Goal: Check status: Check status

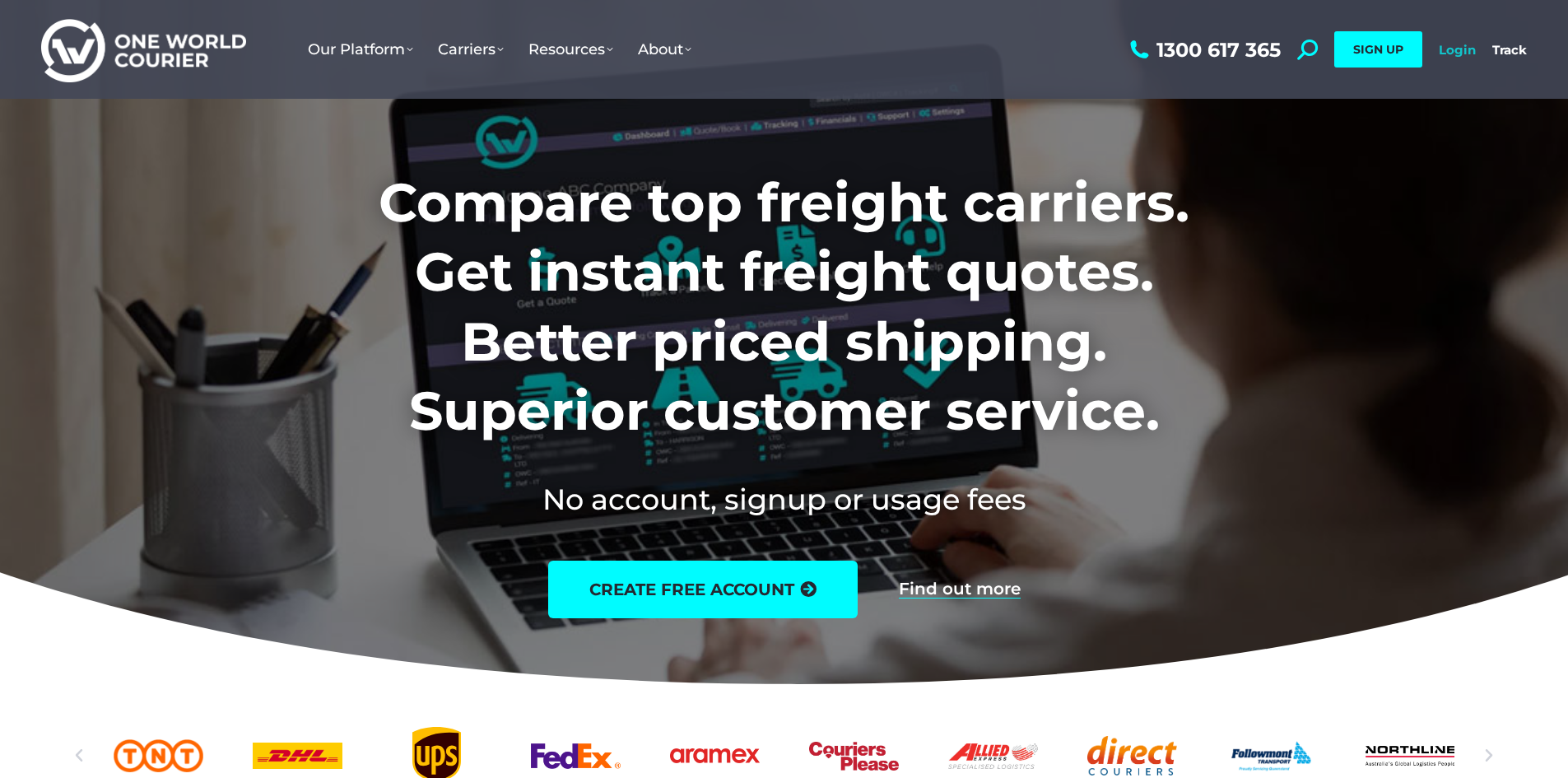
click at [1449, 47] on link "Login" at bounding box center [1458, 50] width 37 height 16
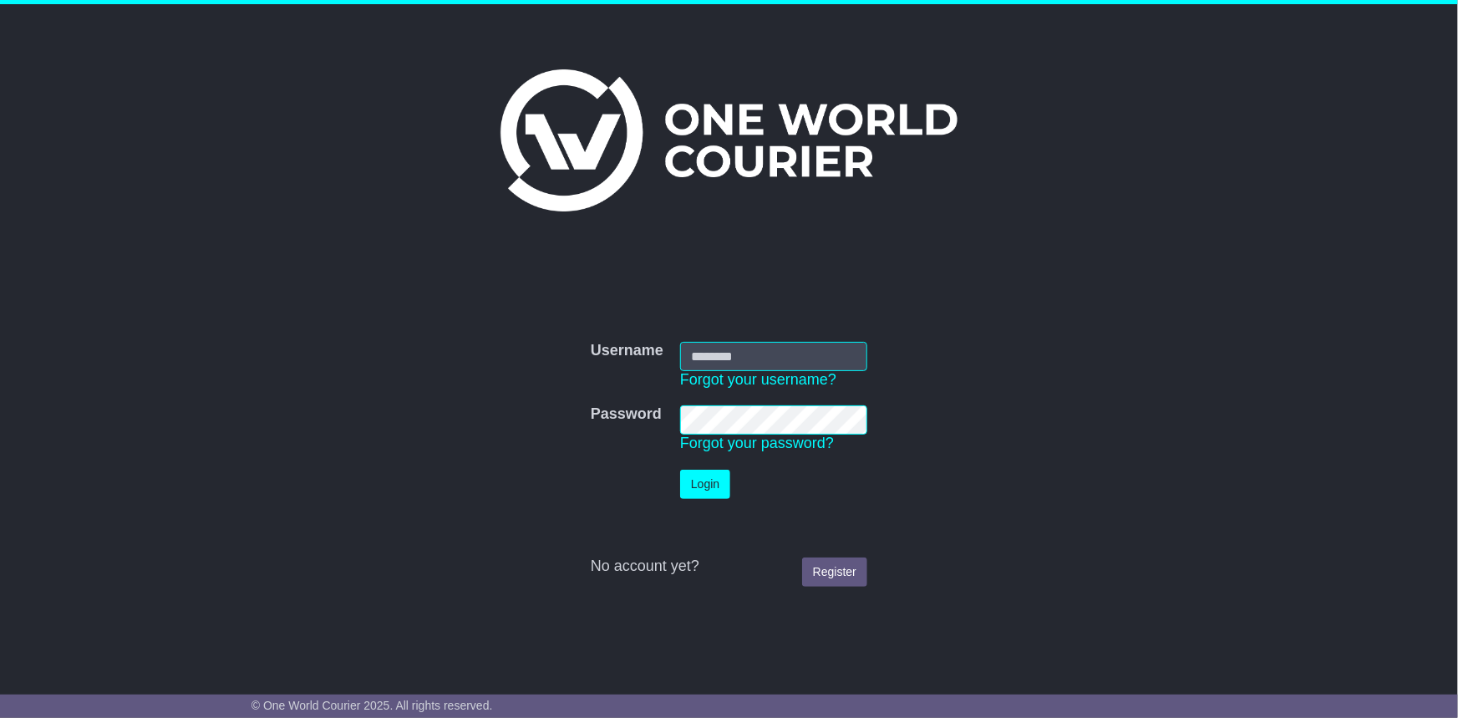
type input "**********"
click at [712, 482] on button "Login" at bounding box center [705, 483] width 50 height 29
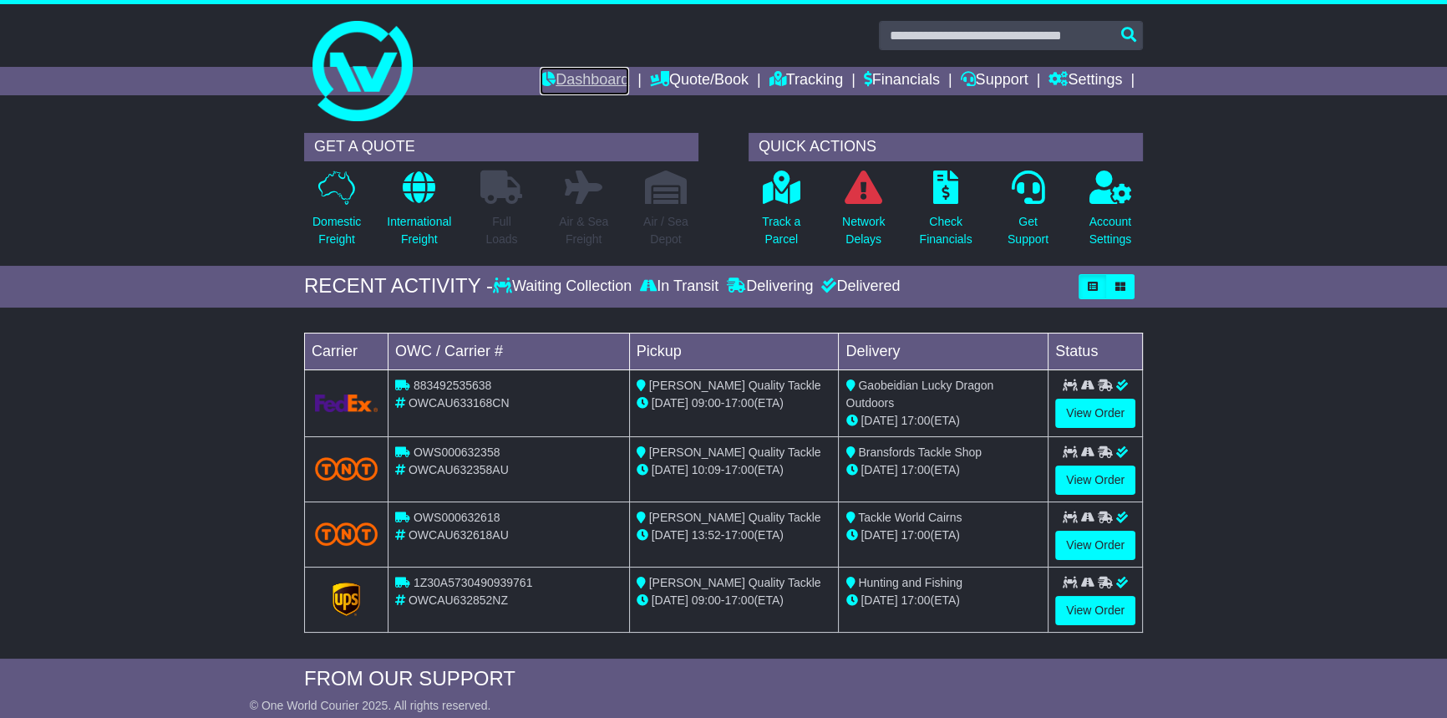
click at [582, 73] on link "Dashboard" at bounding box center [584, 81] width 89 height 28
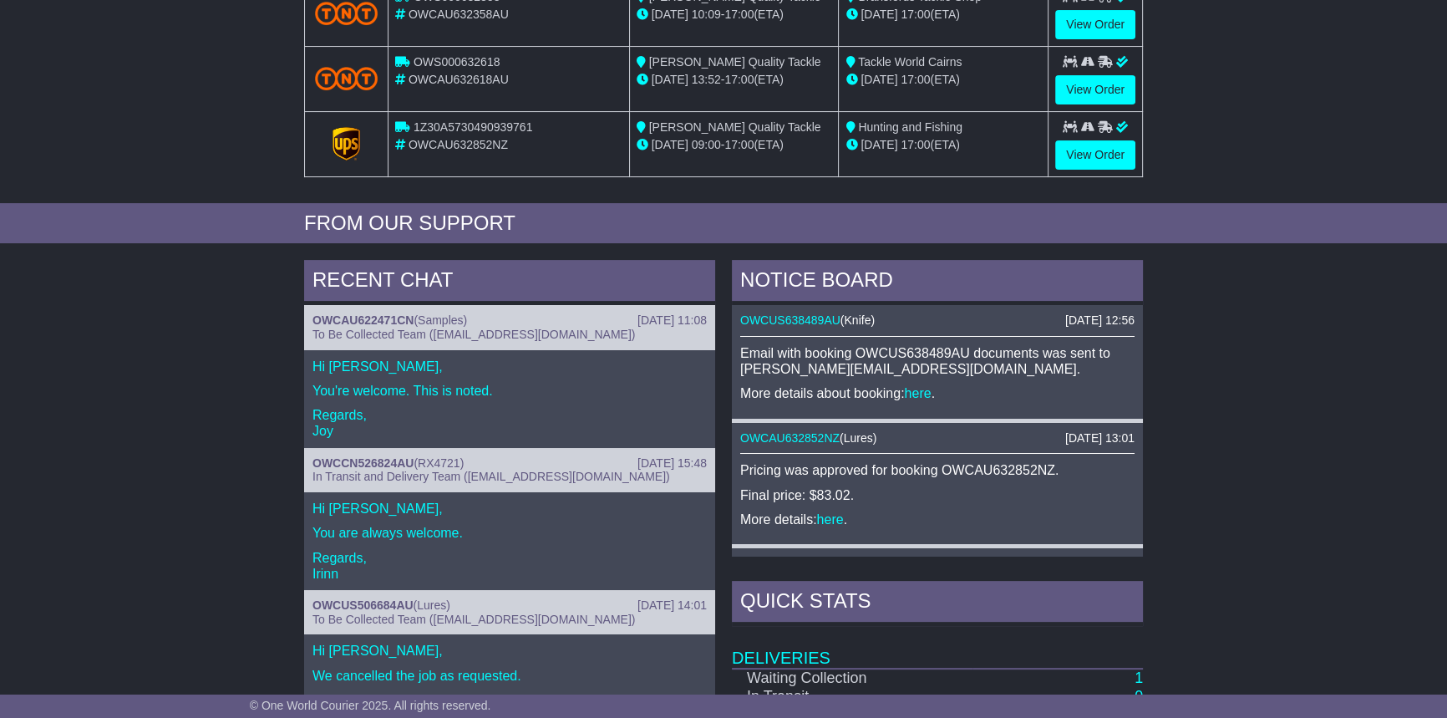
scroll to position [531, 0]
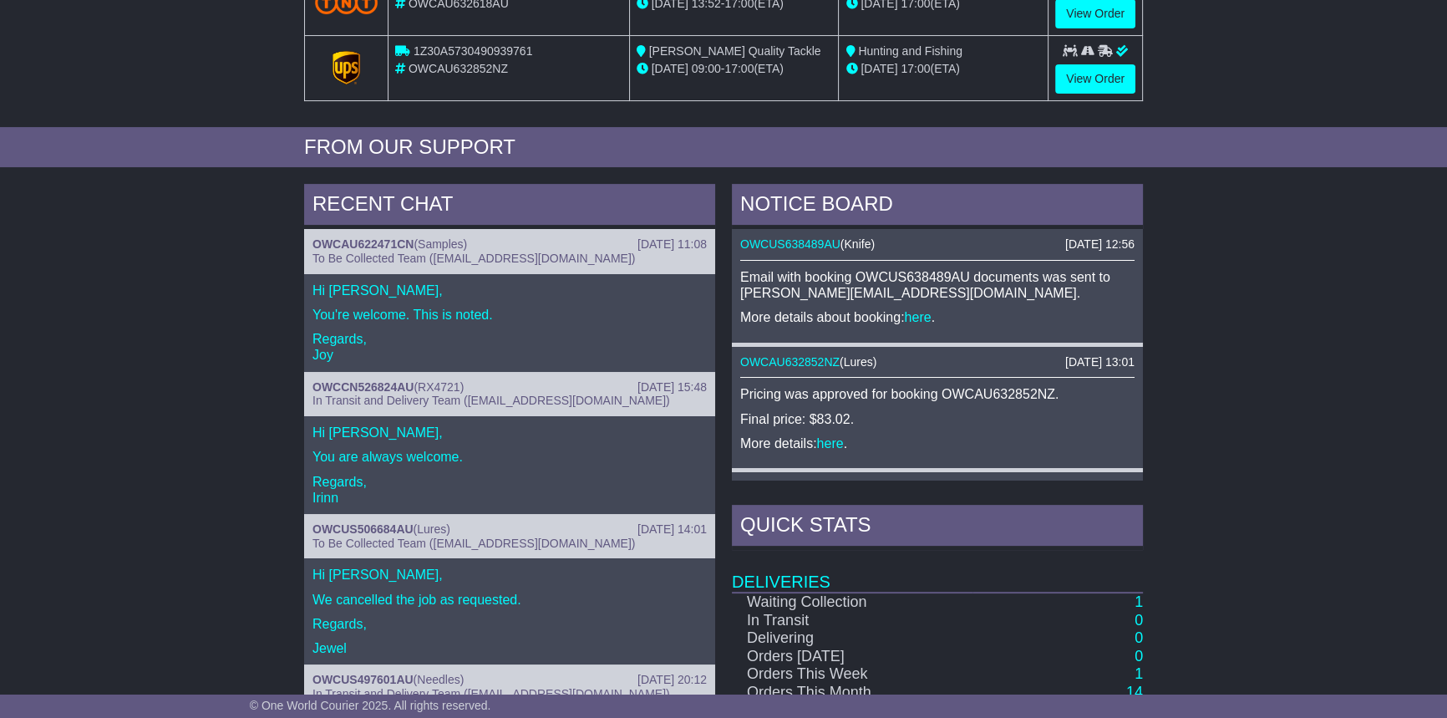
click at [885, 298] on div "Email with booking OWCUS638489AU documents was sent to erik@paragear.com. More …" at bounding box center [937, 297] width 394 height 57
click at [924, 312] on link "here" at bounding box center [918, 317] width 27 height 14
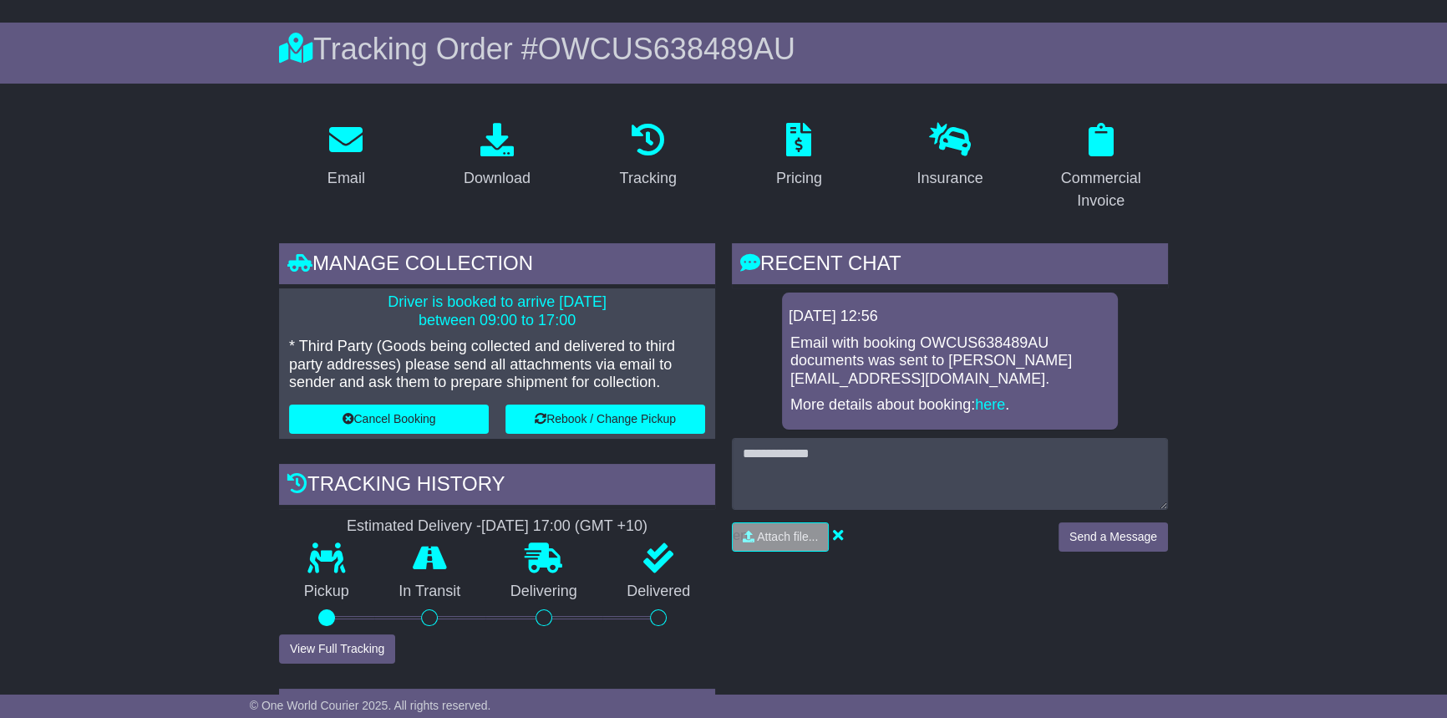
scroll to position [151, 0]
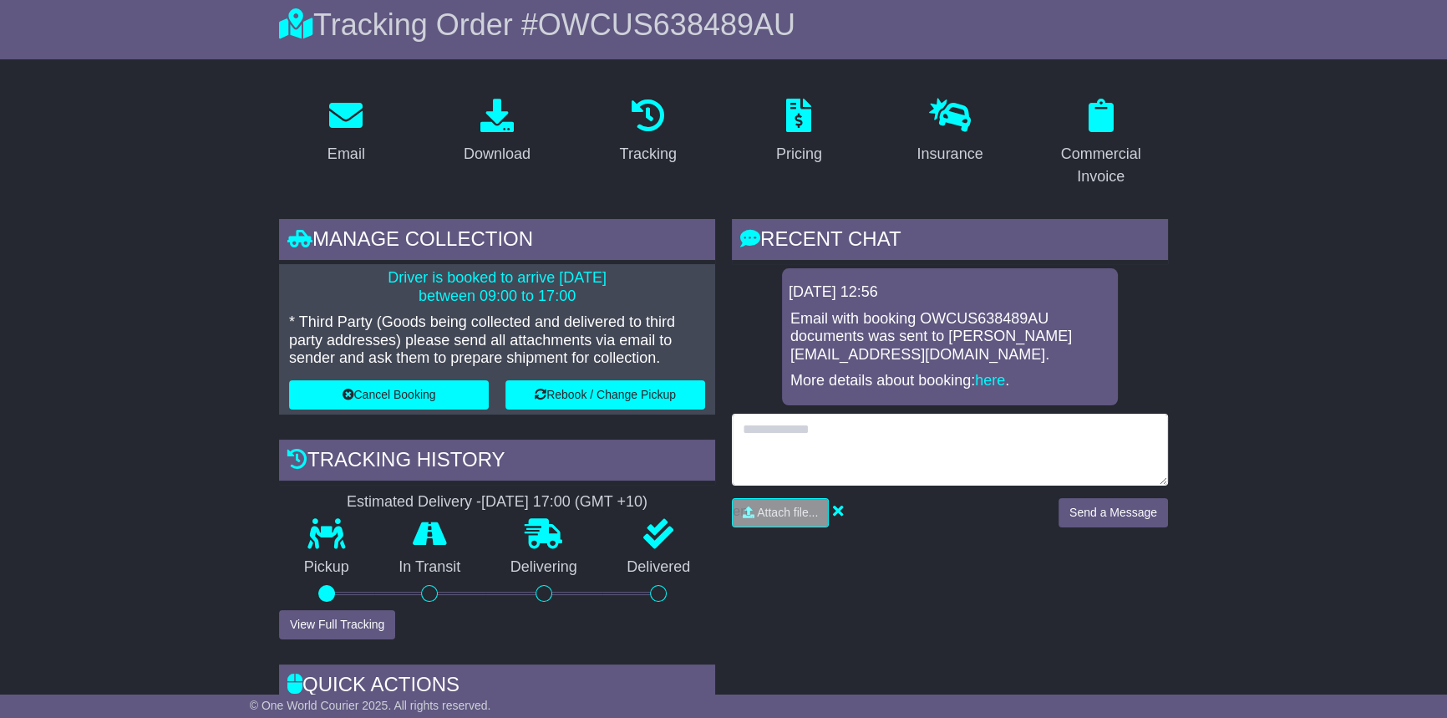
click at [888, 414] on textarea at bounding box center [950, 450] width 436 height 72
type textarea "**********"
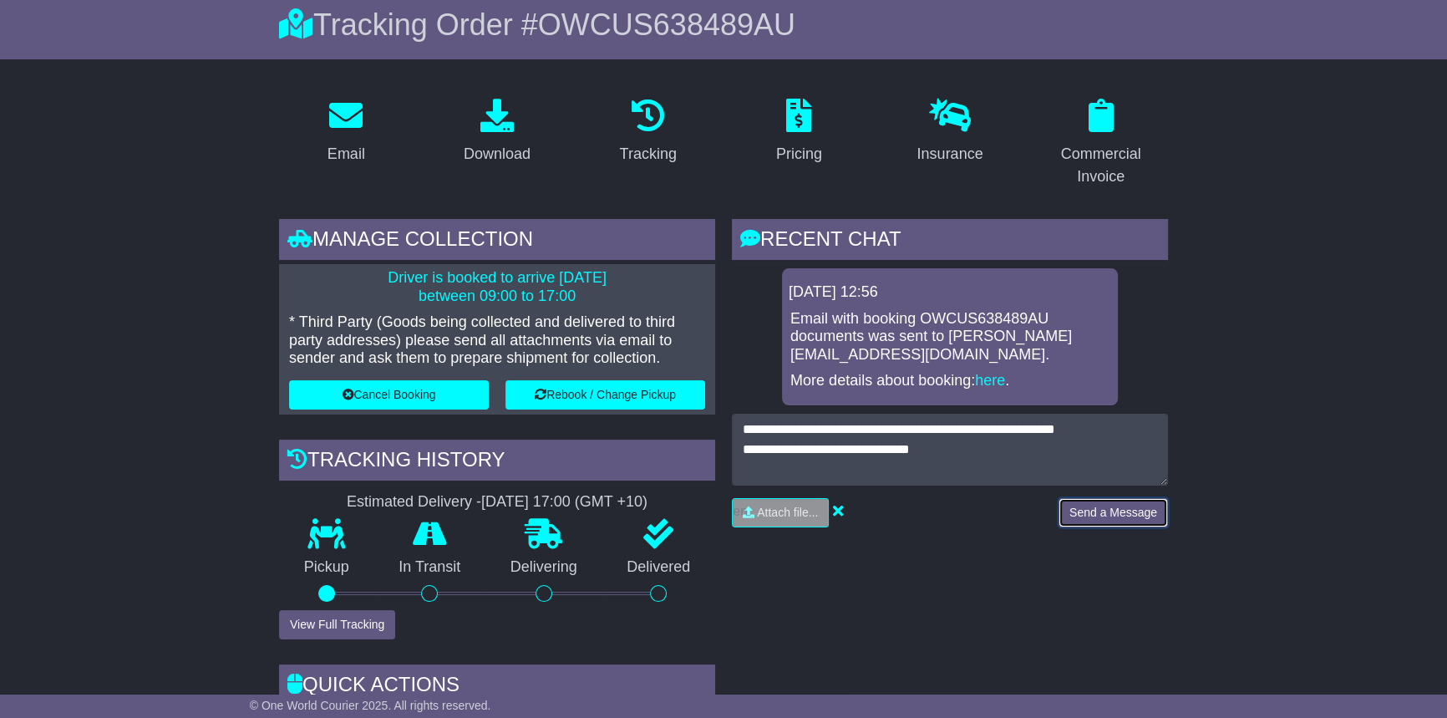
click at [1089, 498] on button "Send a Message" at bounding box center [1112, 512] width 109 height 29
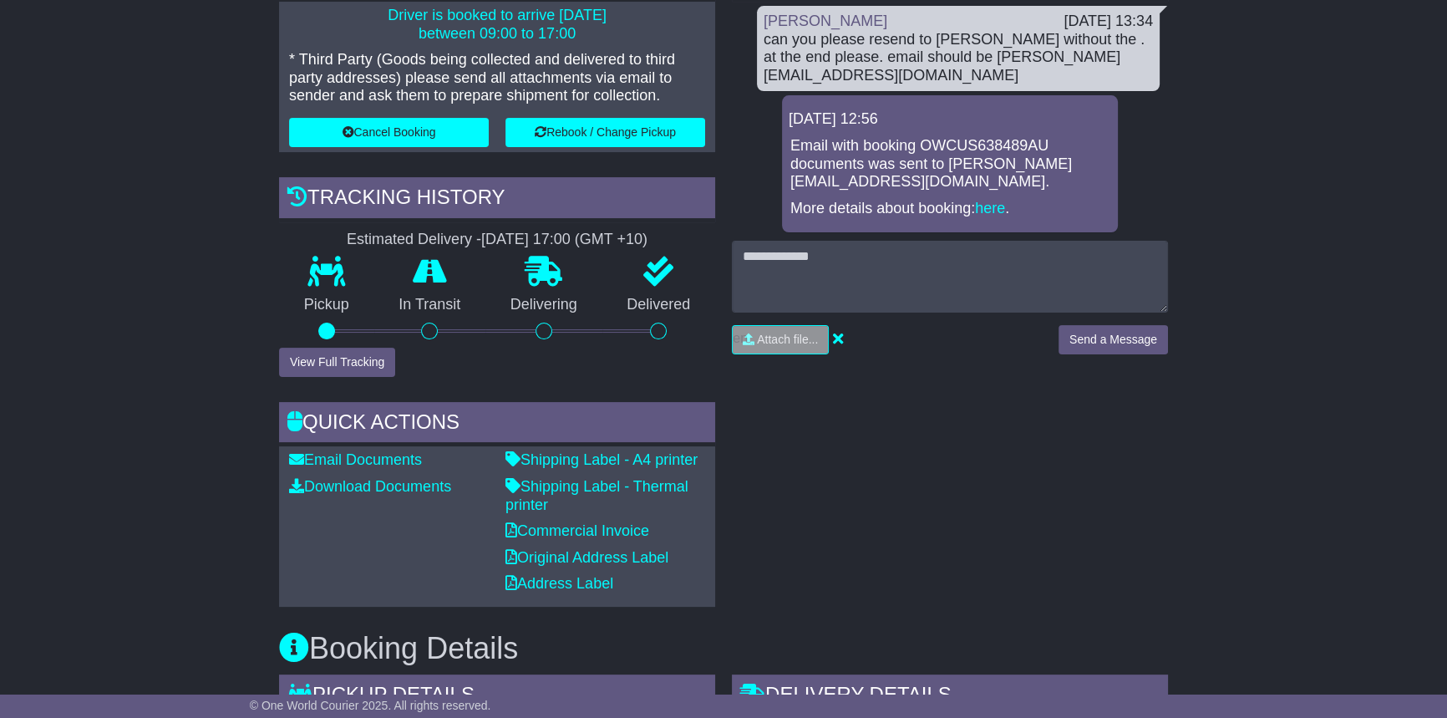
scroll to position [455, 0]
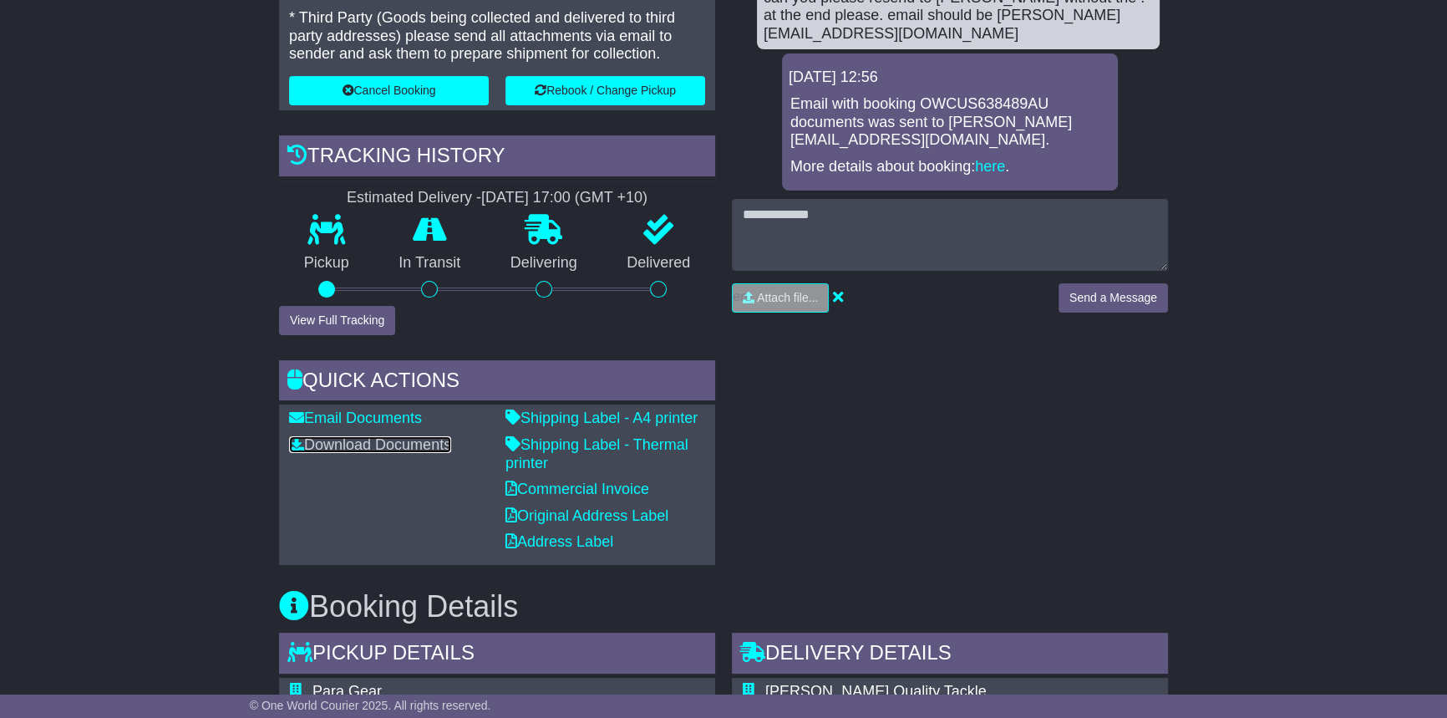
click at [357, 444] on link "Download Documents" at bounding box center [370, 444] width 162 height 17
